Goal: Navigation & Orientation: Find specific page/section

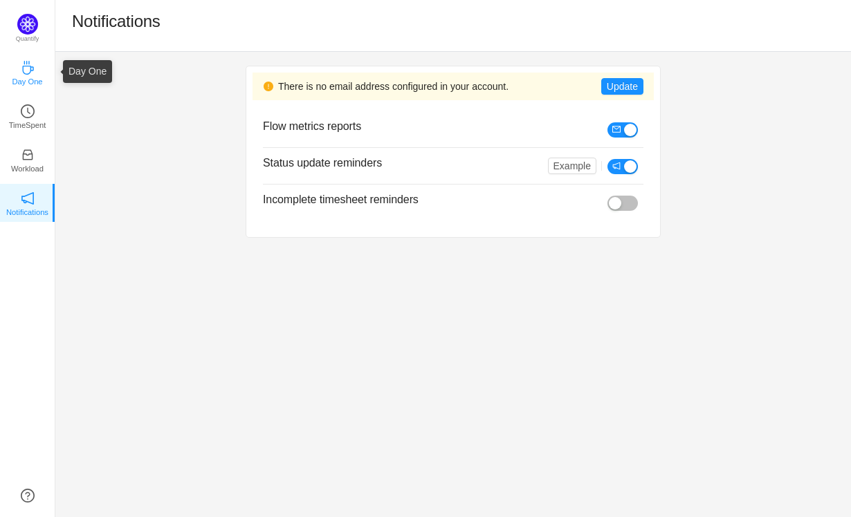
click at [25, 72] on icon "icon: coffee" at bounding box center [28, 68] width 14 height 14
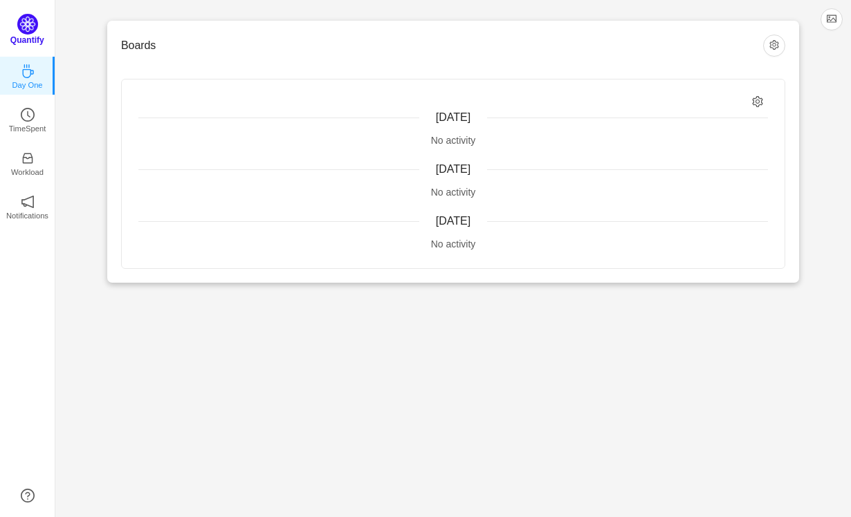
click at [26, 31] on img at bounding box center [27, 24] width 21 height 21
click at [24, 110] on icon "icon: clock-circle" at bounding box center [28, 111] width 14 height 14
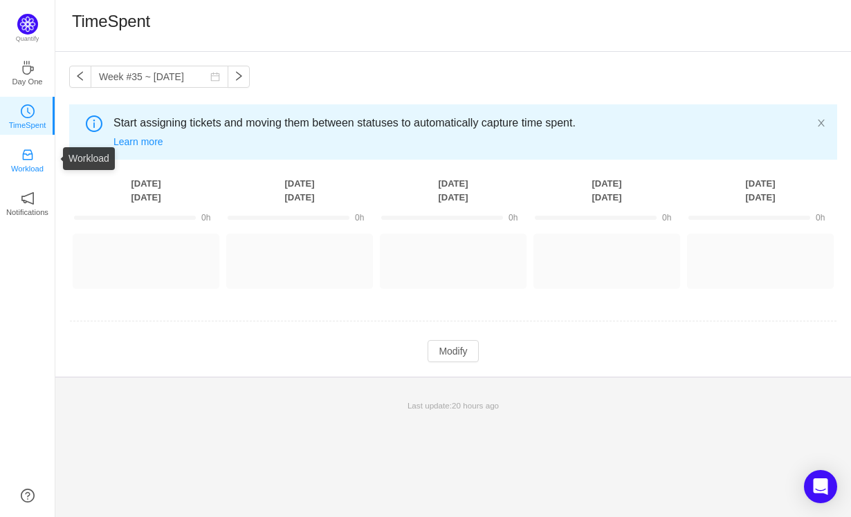
click at [37, 165] on p "Workload" at bounding box center [27, 169] width 33 height 12
